Goal: Information Seeking & Learning: Learn about a topic

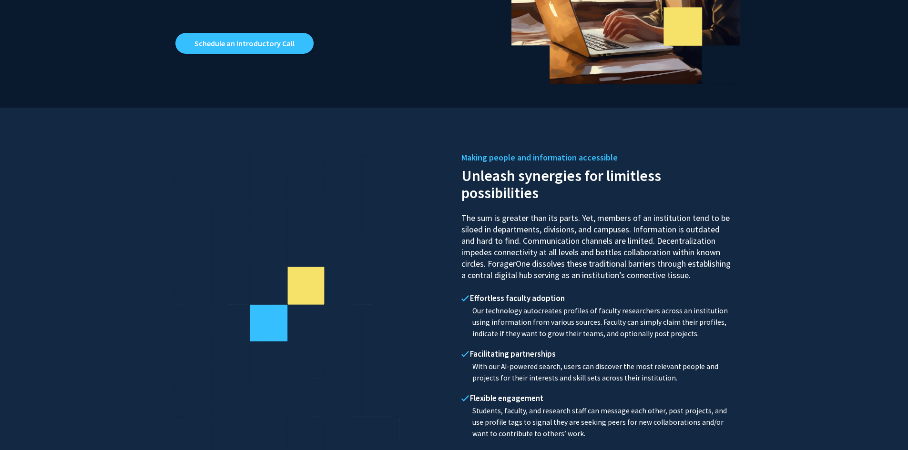
scroll to position [143, 0]
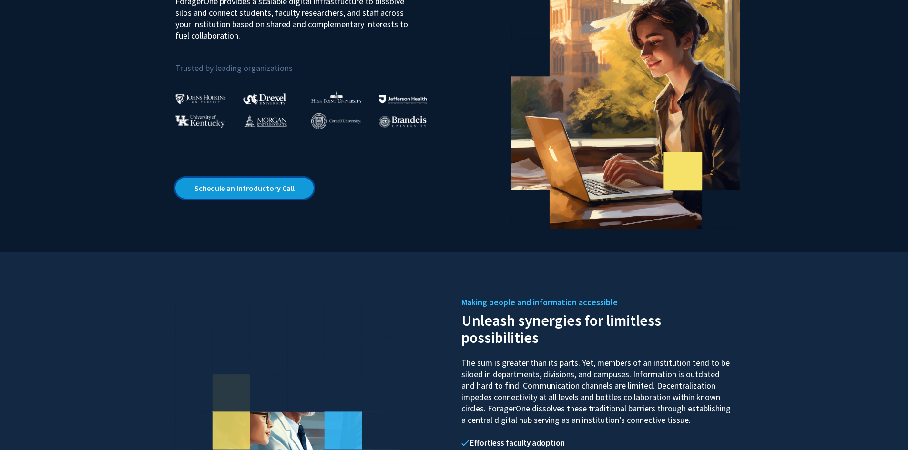
click at [249, 190] on link "Schedule an Introductory Call" at bounding box center [244, 188] width 138 height 21
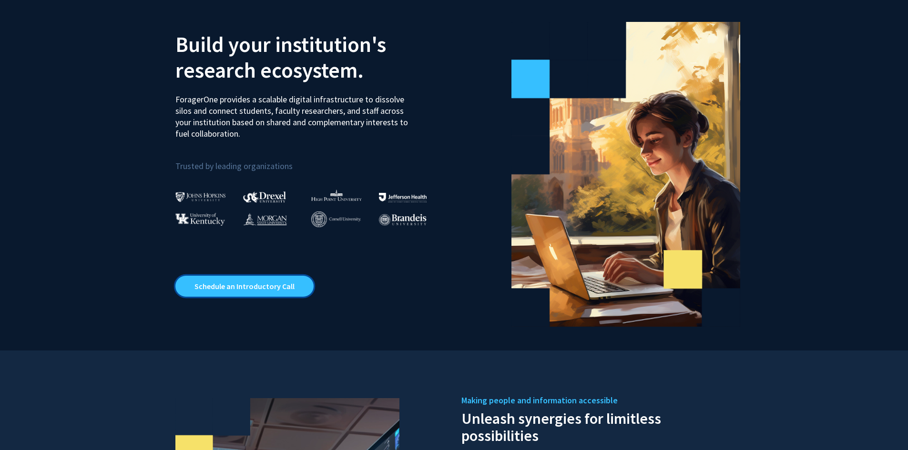
scroll to position [0, 0]
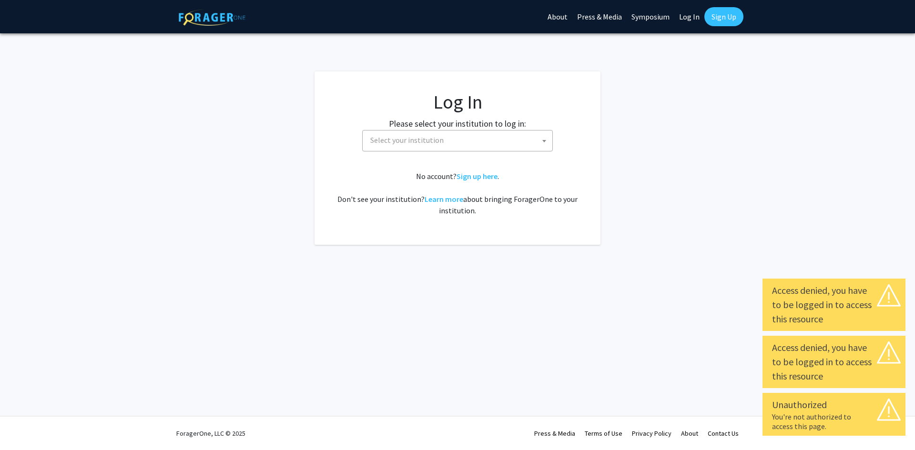
select select
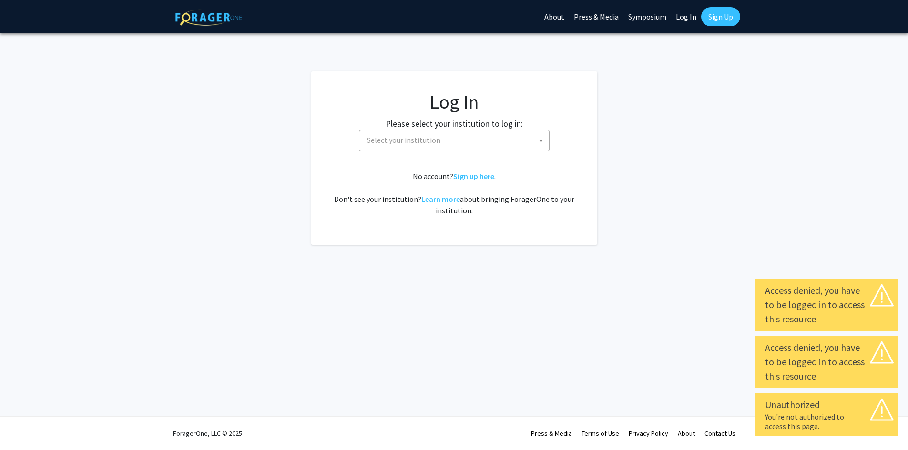
click at [491, 131] on span "Select your institution" at bounding box center [456, 141] width 186 height 20
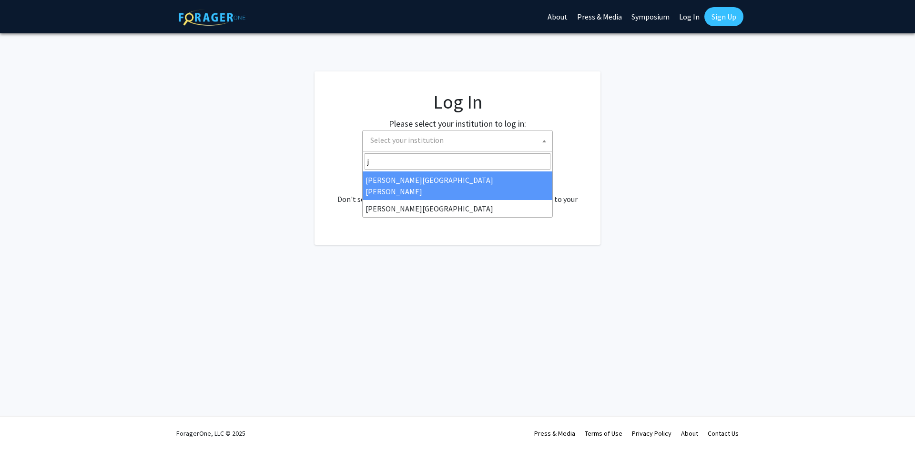
type input "j"
select select "1"
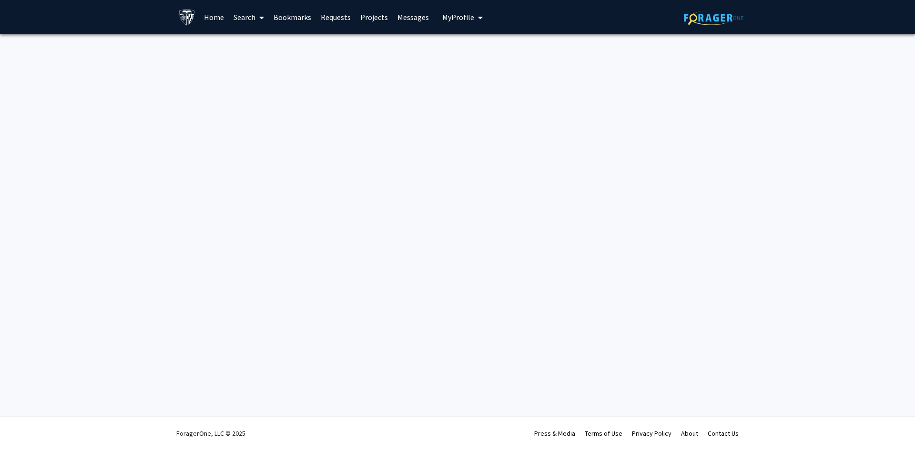
click at [442, 19] on span "My Profile" at bounding box center [458, 17] width 32 height 10
click at [490, 51] on span "View Profile" at bounding box center [502, 55] width 58 height 10
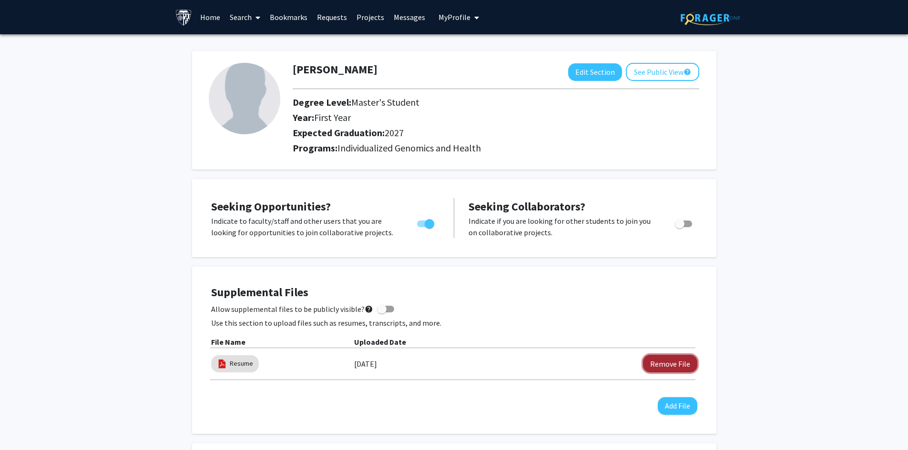
click at [676, 365] on button "Remove File" at bounding box center [670, 364] width 54 height 18
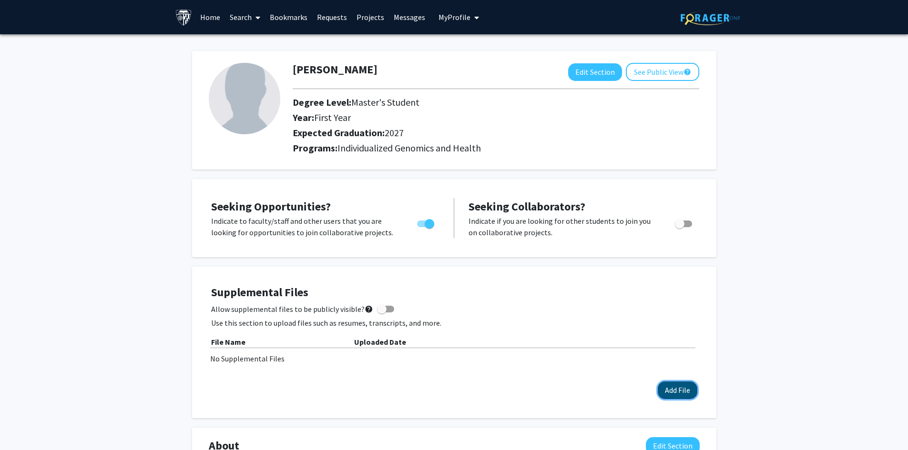
click at [688, 391] on button "Add File" at bounding box center [677, 391] width 40 height 18
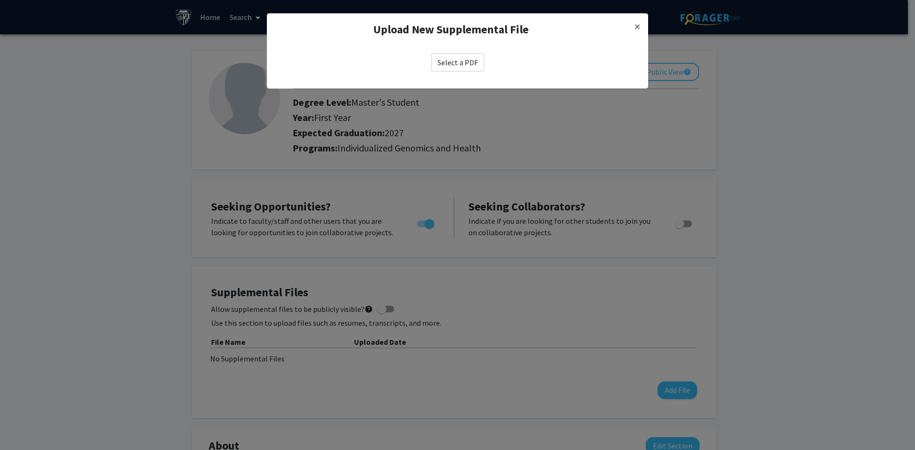
click at [454, 58] on label "Select a PDF" at bounding box center [457, 62] width 53 height 18
click at [0, 0] on input "Select a PDF" at bounding box center [0, 0] width 0 height 0
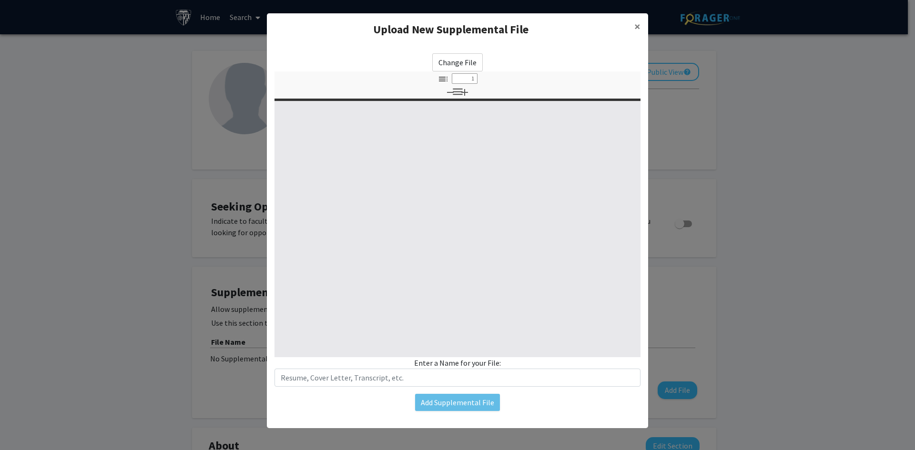
select select "custom"
type input "0"
select select "custom"
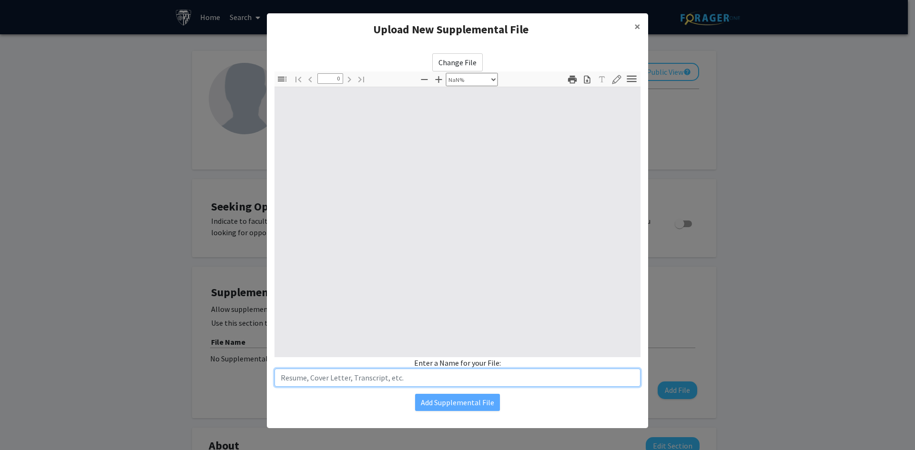
click at [387, 369] on input "text" at bounding box center [457, 378] width 366 height 18
type input "1"
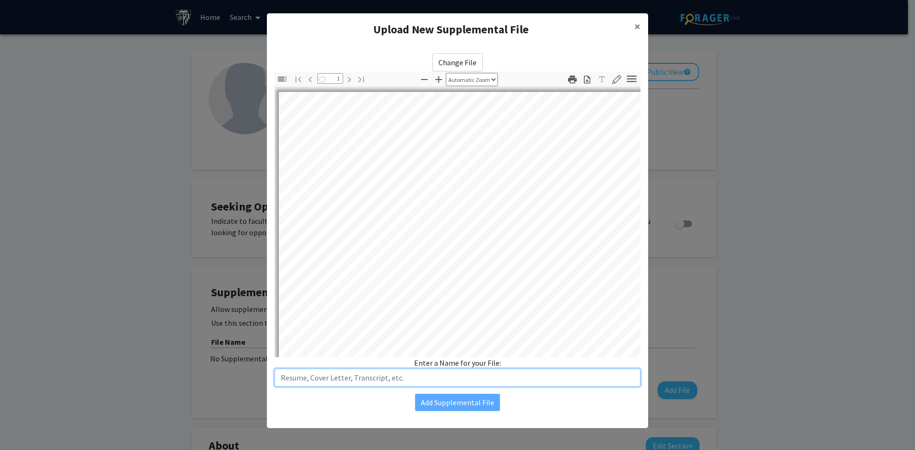
select select "auto"
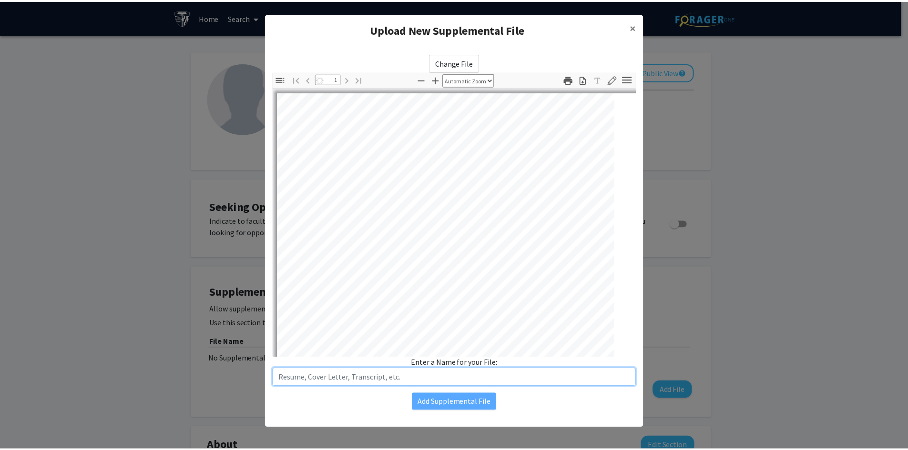
scroll to position [1, 0]
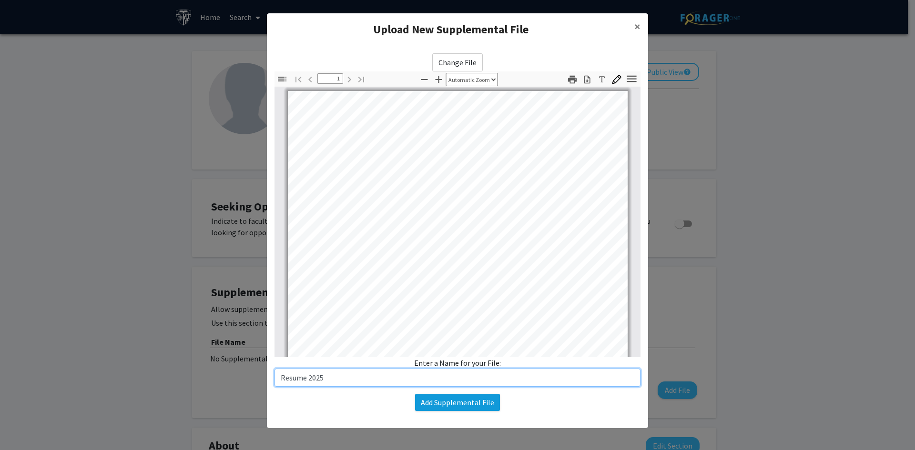
type input "Resume 2025"
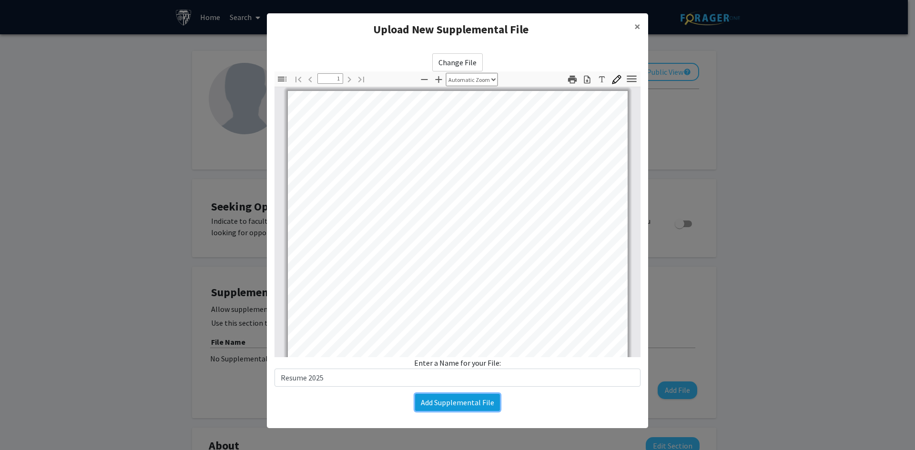
click at [470, 402] on button "Add Supplemental File" at bounding box center [457, 402] width 85 height 17
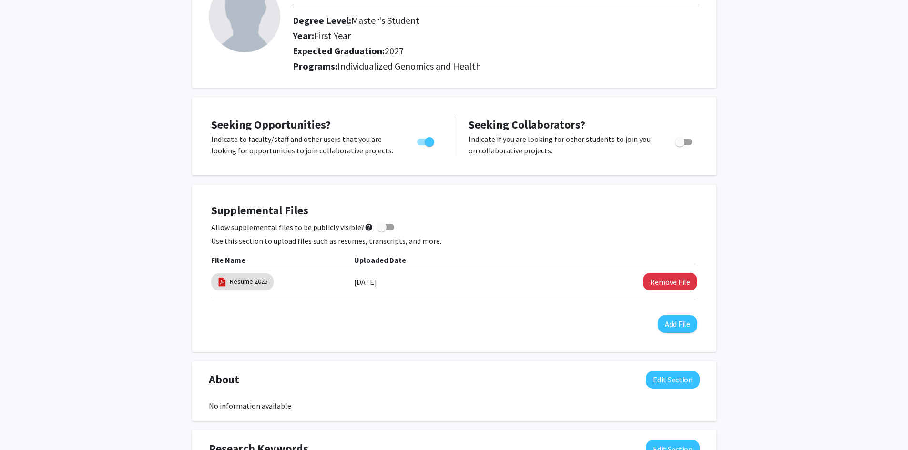
scroll to position [0, 0]
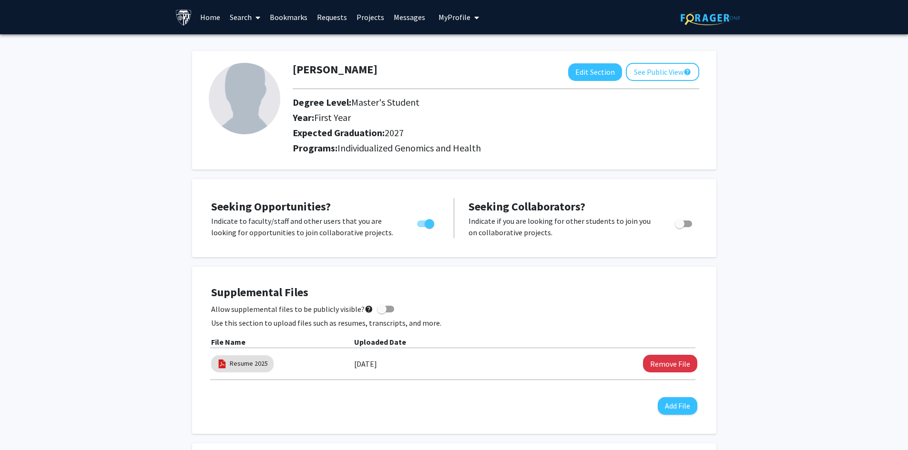
click at [239, 16] on link "Search" at bounding box center [245, 16] width 40 height 33
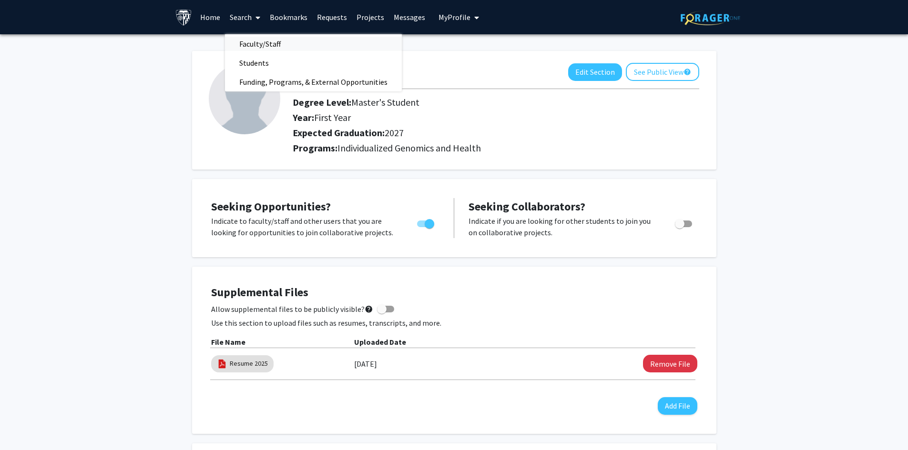
click at [260, 44] on span "Faculty/Staff" at bounding box center [260, 43] width 70 height 19
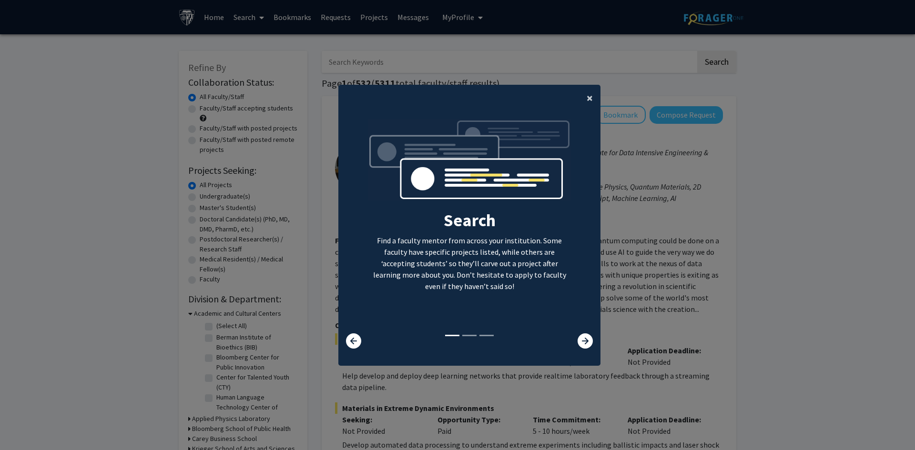
click at [582, 97] on button "×" at bounding box center [589, 98] width 21 height 27
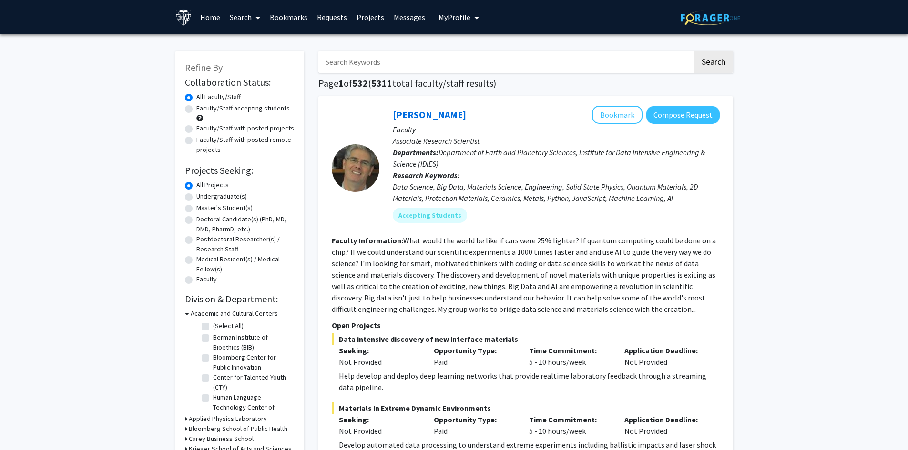
click at [242, 209] on label "Master's Student(s)" at bounding box center [224, 208] width 56 height 10
click at [202, 209] on input "Master's Student(s)" at bounding box center [199, 206] width 6 height 6
radio input "true"
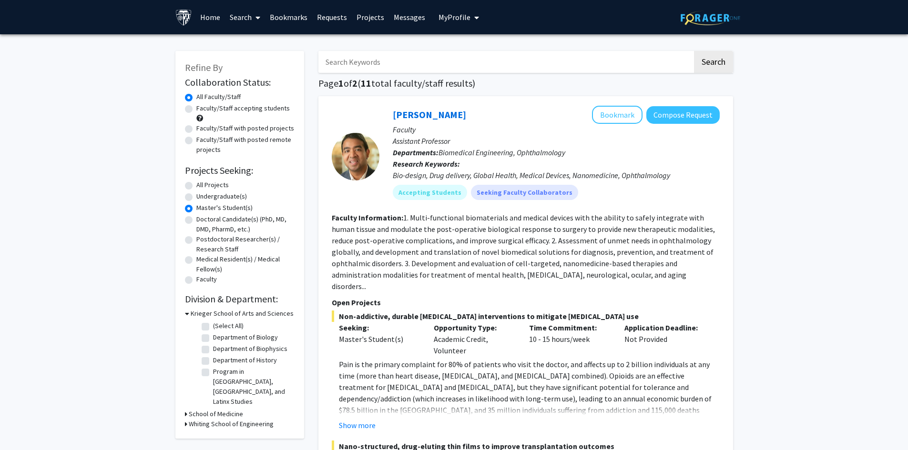
click at [235, 338] on label "Department of Biology" at bounding box center [245, 338] width 65 height 10
click at [219, 338] on input "Department of Biology" at bounding box center [216, 336] width 6 height 6
checkbox input "true"
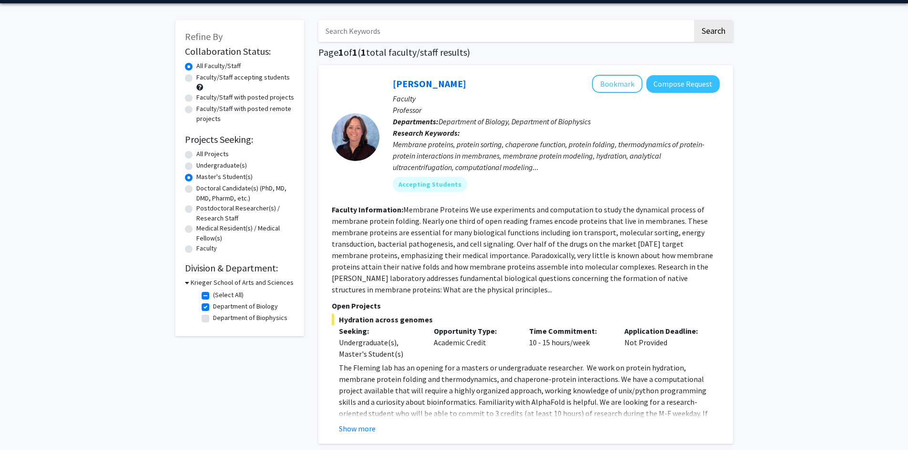
scroll to position [48, 0]
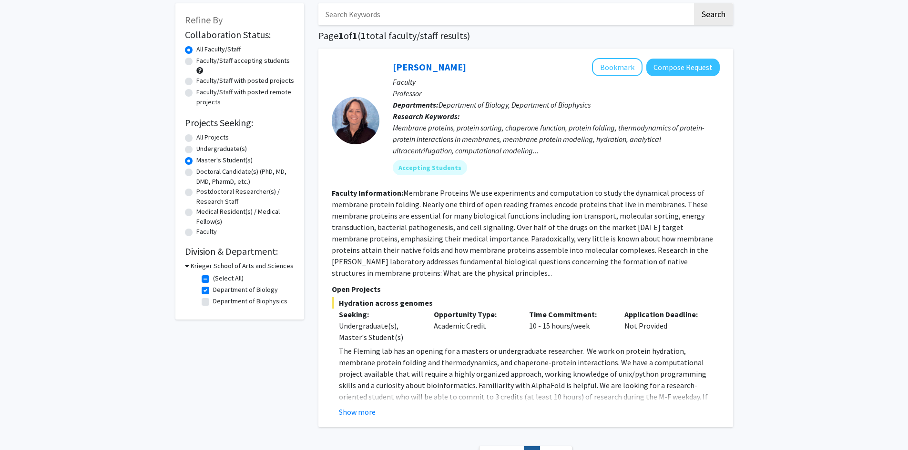
click at [220, 148] on label "Undergraduate(s)" at bounding box center [221, 149] width 50 height 10
click at [202, 148] on input "Undergraduate(s)" at bounding box center [199, 147] width 6 height 6
radio input "true"
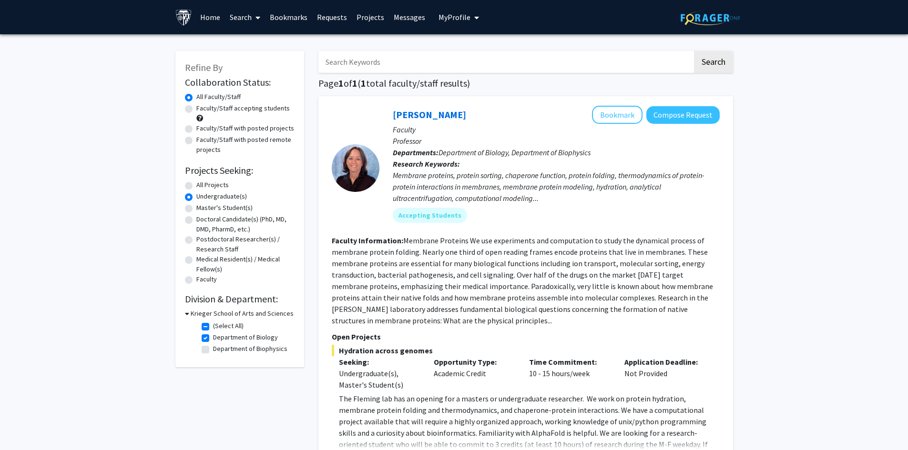
click at [196, 186] on label "All Projects" at bounding box center [212, 185] width 32 height 10
click at [196, 186] on input "All Projects" at bounding box center [199, 183] width 6 height 6
radio input "true"
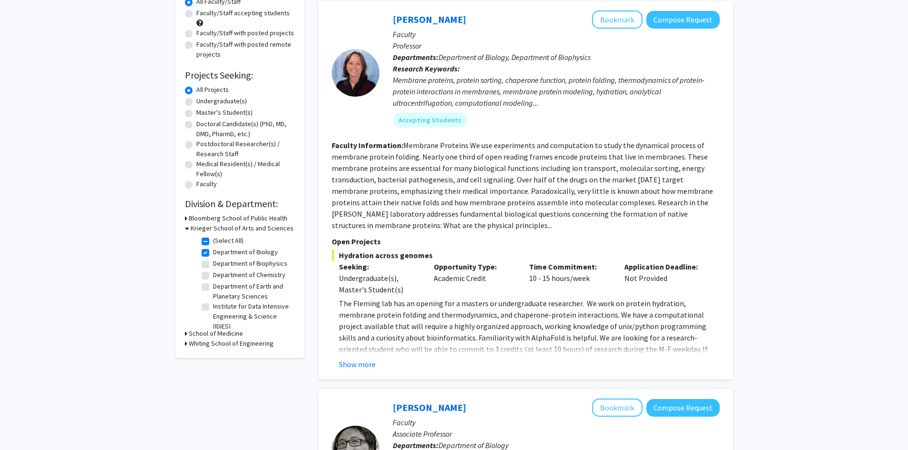
click at [213, 304] on label "Institute for Data Intensive Engineering & Science (IDIES)" at bounding box center [252, 317] width 79 height 30
click at [213, 304] on input "Institute for Data Intensive Engineering & Science (IDIES)" at bounding box center [216, 305] width 6 height 6
checkbox input "true"
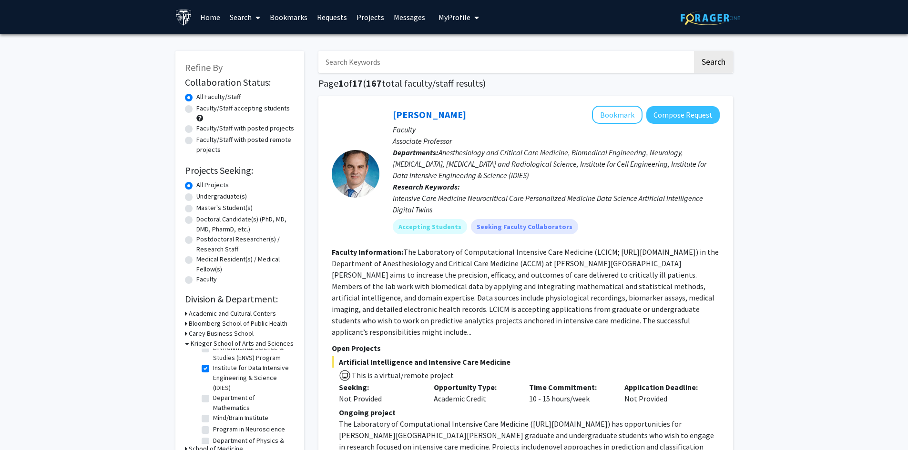
scroll to position [143, 0]
click at [213, 359] on label "Institute for Data Intensive Engineering & Science (IDIES)" at bounding box center [252, 360] width 79 height 30
click at [213, 352] on input "Institute for Data Intensive Engineering & Science (IDIES)" at bounding box center [216, 348] width 6 height 6
checkbox input "false"
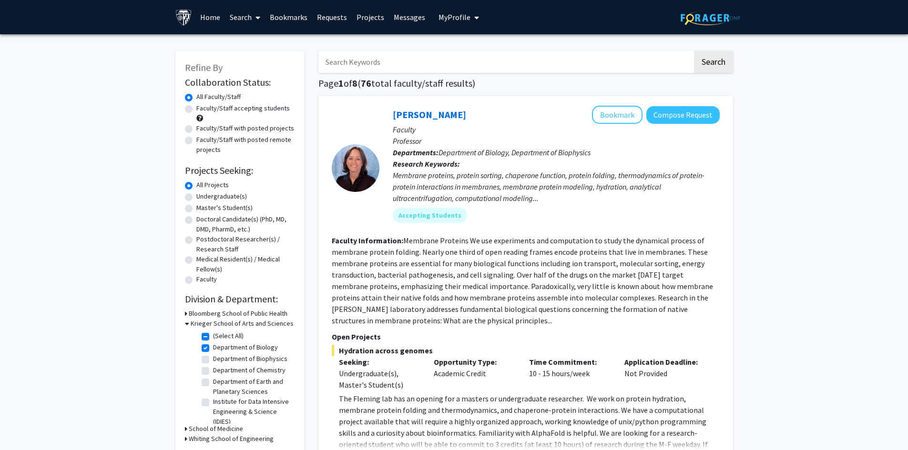
click at [411, 57] on input "Search Keywords" at bounding box center [505, 62] width 374 height 22
type input "online"
click at [694, 51] on button "Search" at bounding box center [713, 62] width 39 height 22
checkbox input "false"
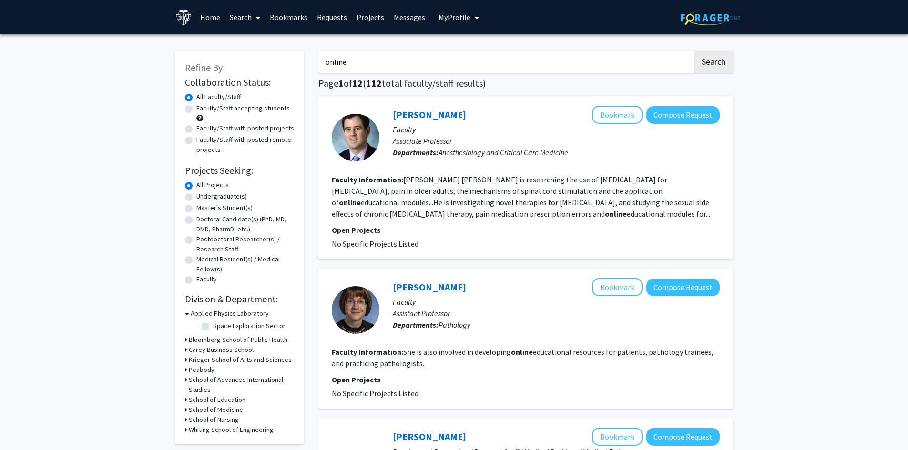
click at [367, 20] on link "Projects" at bounding box center [370, 16] width 37 height 33
